Goal: Information Seeking & Learning: Find specific fact

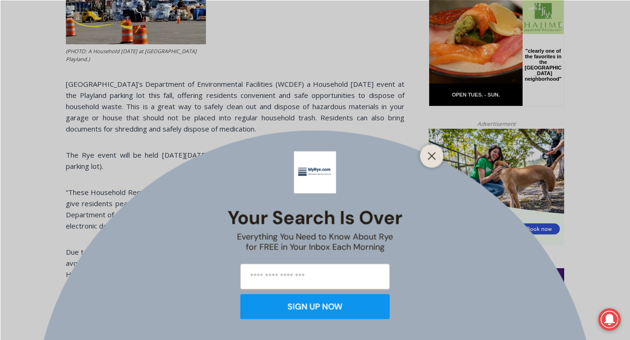
scroll to position [496, 0]
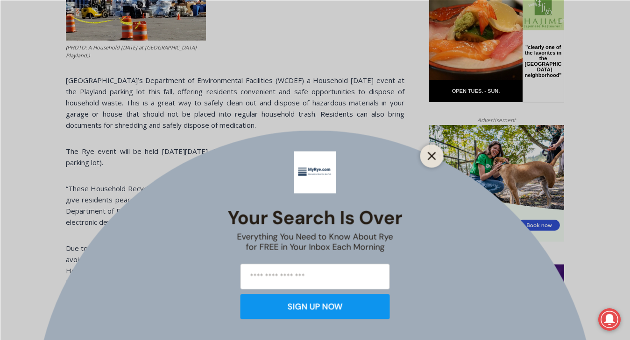
click at [431, 155] on line "Close" at bounding box center [431, 156] width 7 height 7
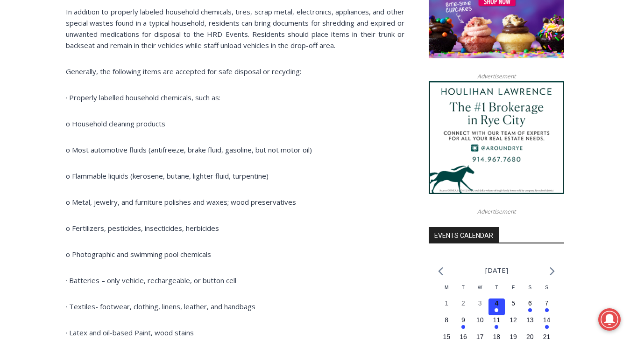
scroll to position [818, 0]
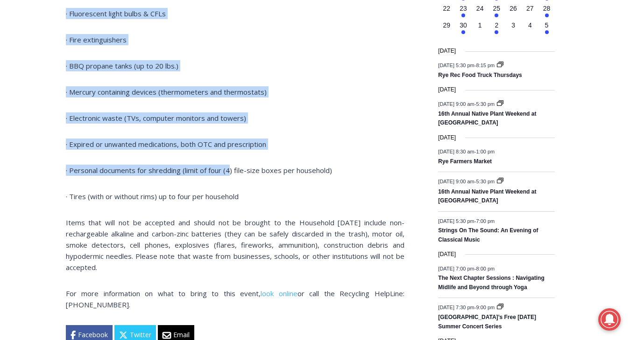
drag, startPoint x: 66, startPoint y: 64, endPoint x: 231, endPoint y: 166, distance: 193.3
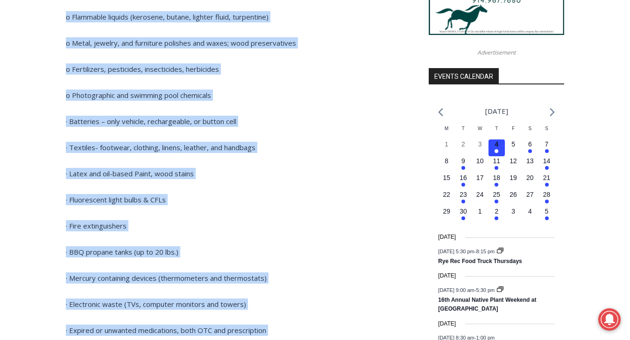
scroll to position [716, 0]
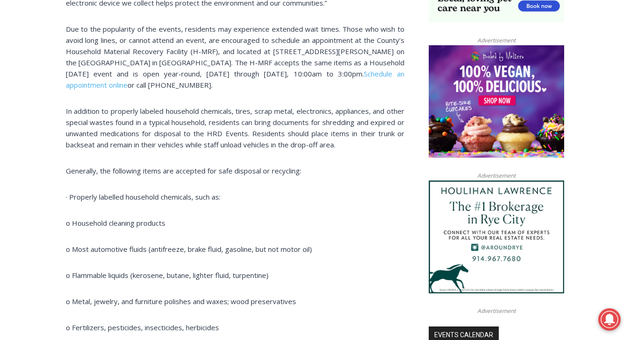
click at [231, 194] on p "· Properly labelled household chemicals, such as:" at bounding box center [235, 196] width 338 height 11
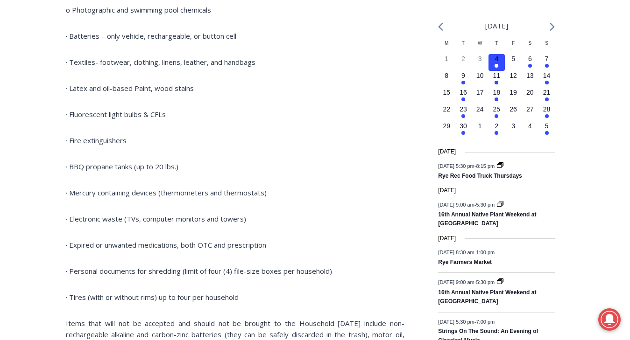
scroll to position [1069, 0]
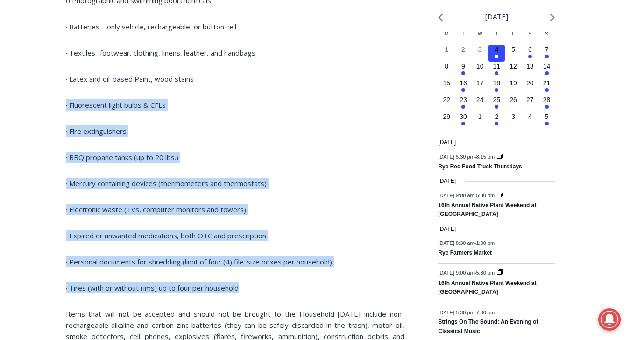
drag, startPoint x: 255, startPoint y: 286, endPoint x: 95, endPoint y: 87, distance: 255.3
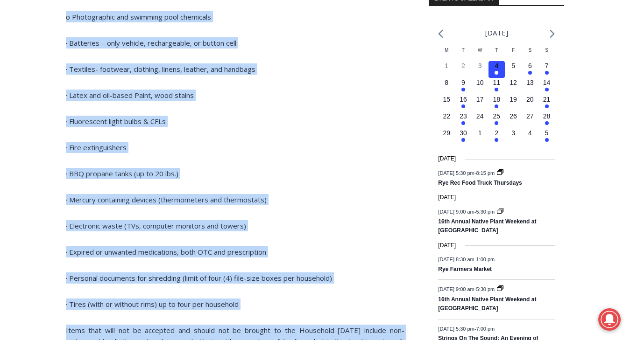
scroll to position [1188, 0]
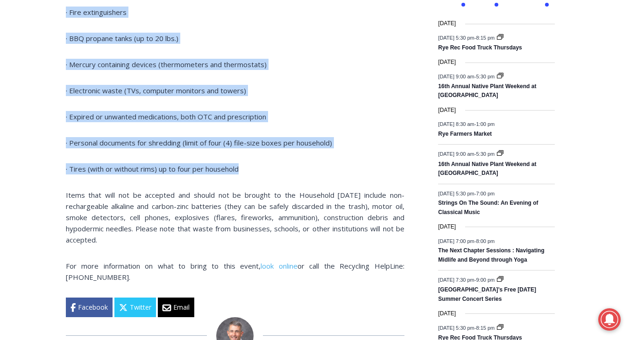
drag, startPoint x: 66, startPoint y: 93, endPoint x: 246, endPoint y: 167, distance: 194.0
copy div "Loremipsu, dol sitametco adipi eli seddoeiu tem inci utlabore et doloremag: · A…"
